Goal: Task Accomplishment & Management: Manage account settings

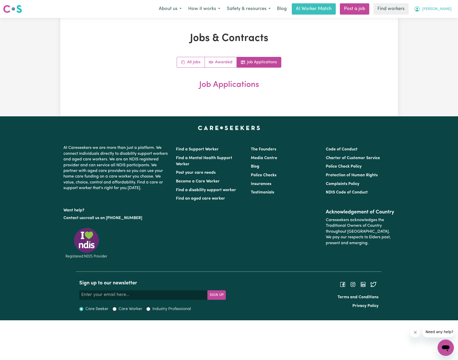
click at [441, 9] on span "[PERSON_NAME]" at bounding box center [436, 9] width 29 height 6
click at [437, 27] on link "Logout" at bounding box center [435, 30] width 40 height 10
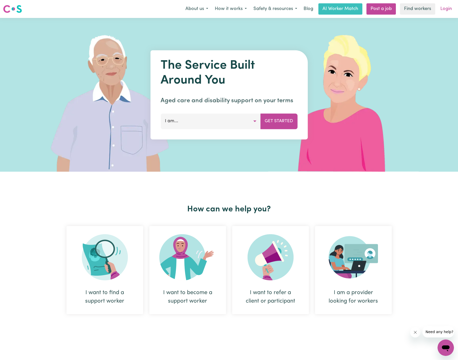
click at [450, 12] on link "Login" at bounding box center [447, 8] width 18 height 11
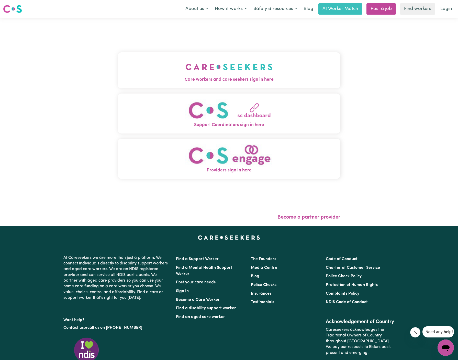
click at [196, 69] on img "Care workers and care seekers sign in here" at bounding box center [229, 66] width 87 height 19
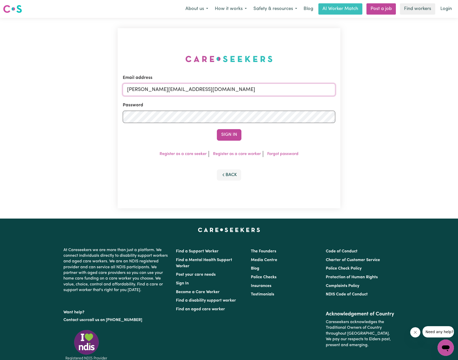
click at [242, 90] on input "[PERSON_NAME][EMAIL_ADDRESS][DOMAIN_NAME]" at bounding box center [229, 89] width 213 height 12
drag, startPoint x: 152, startPoint y: 91, endPoint x: 383, endPoint y: 89, distance: 230.6
click at [383, 89] on div "Email address [EMAIL_ADDRESS][DOMAIN_NAME] Password Sign In Register as a care …" at bounding box center [229, 118] width 458 height 200
click at [159, 92] on input "superuser~anap" at bounding box center [229, 89] width 213 height 12
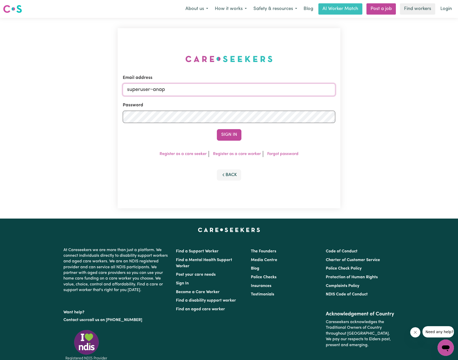
paste input "[EMAIL_ADDRESS][DOMAIN_NAME]"
type input "[EMAIL_ADDRESS][DOMAIN_NAME]"
click at [217, 129] on button "Sign In" at bounding box center [229, 134] width 25 height 11
